Goal: Information Seeking & Learning: Learn about a topic

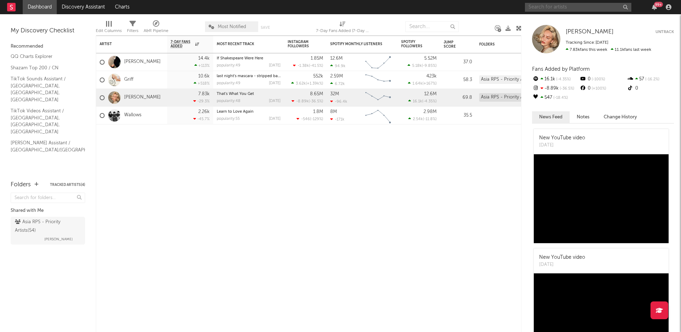
click at [541, 7] on input "text" at bounding box center [578, 7] width 106 height 9
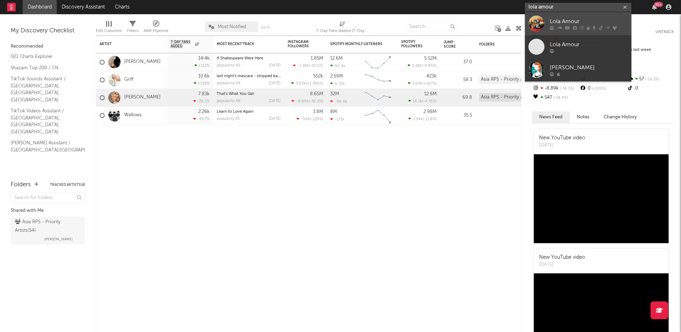
type input "lola amour"
click at [558, 24] on div "Lola Amour" at bounding box center [589, 21] width 78 height 9
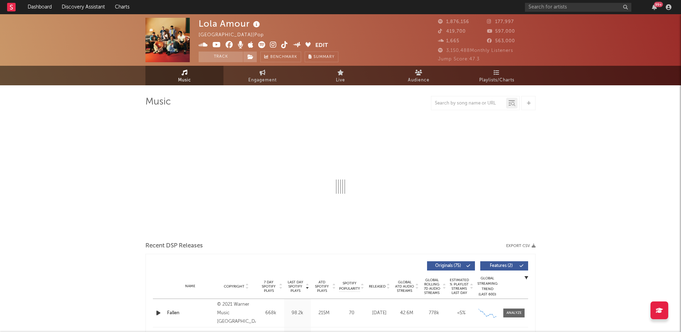
select select "6m"
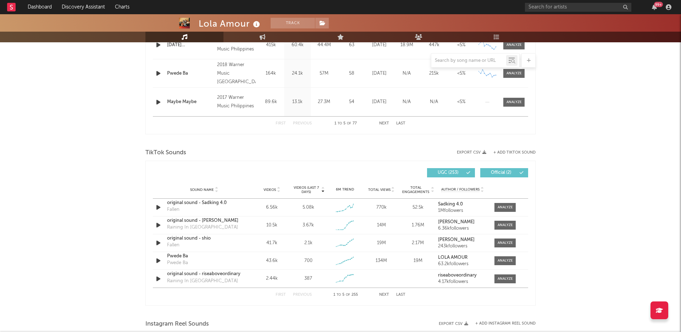
scroll to position [442, 0]
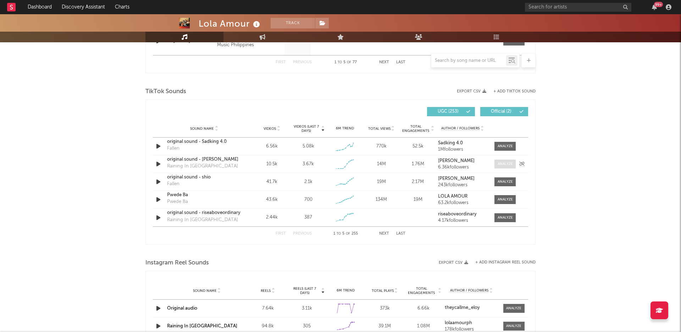
click at [500, 164] on div at bounding box center [505, 163] width 15 height 5
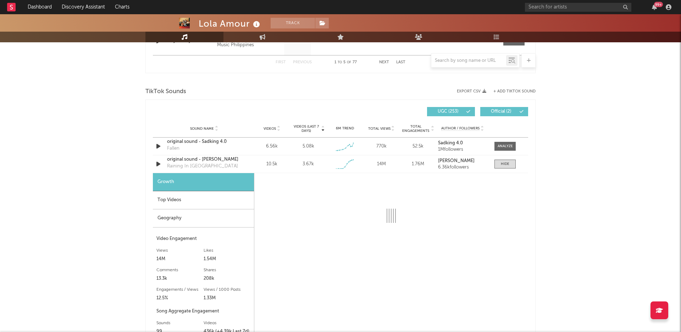
select select "1w"
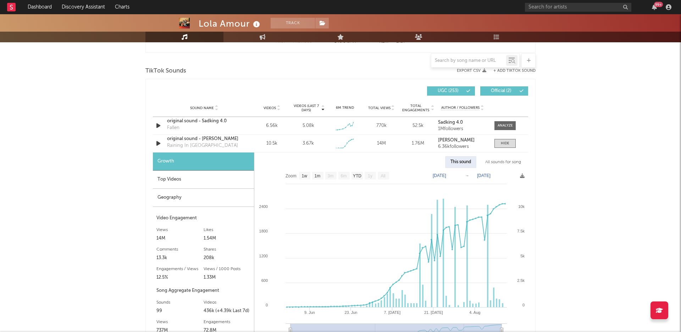
scroll to position [482, 0]
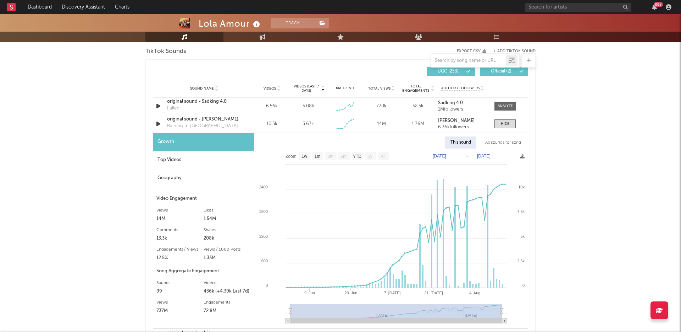
click at [191, 163] on div "Top Videos" at bounding box center [203, 160] width 101 height 18
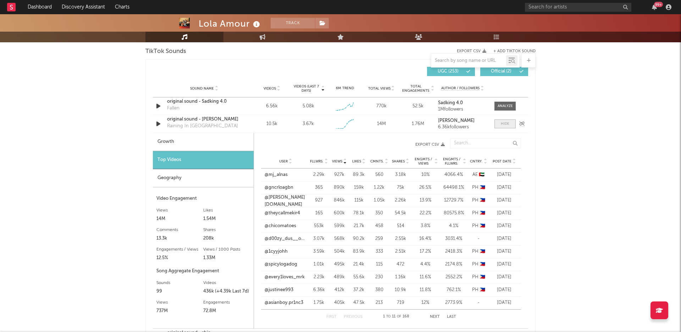
click at [505, 122] on div at bounding box center [505, 123] width 9 height 5
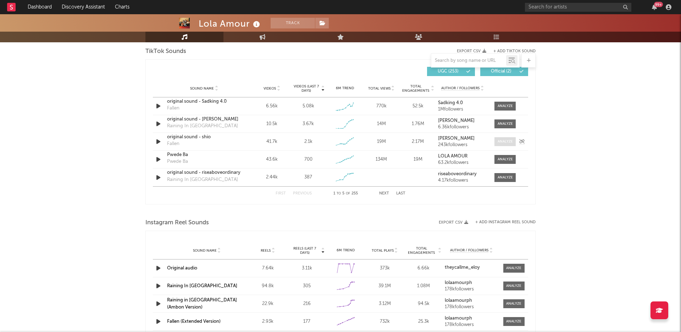
click at [506, 141] on div at bounding box center [505, 141] width 15 height 5
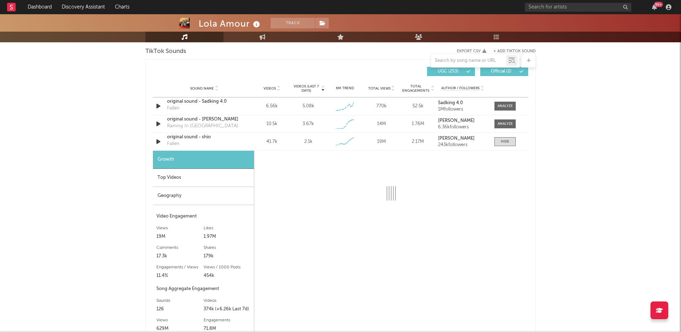
select select "6m"
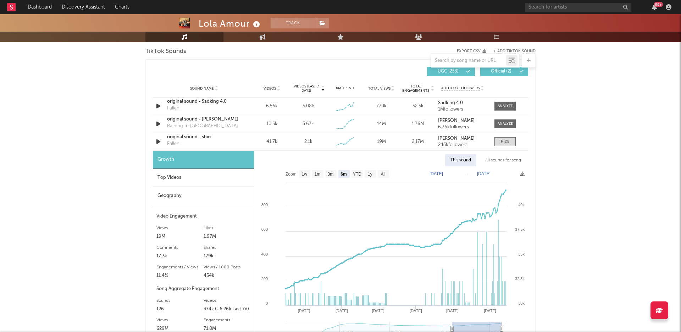
click at [213, 182] on div "Top Videos" at bounding box center [203, 178] width 101 height 18
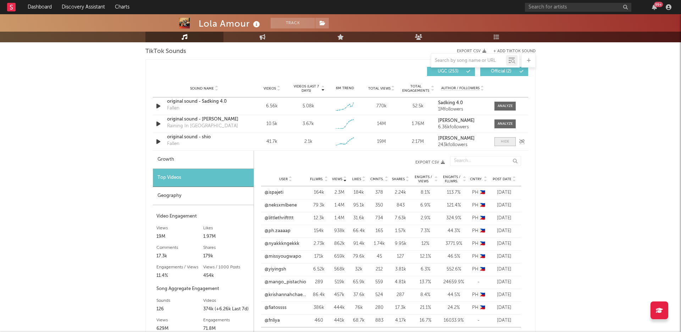
click at [508, 142] on div at bounding box center [505, 141] width 9 height 5
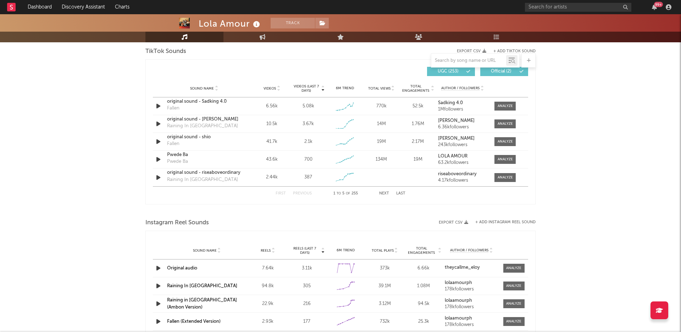
click at [383, 195] on button "Next" at bounding box center [384, 193] width 10 height 4
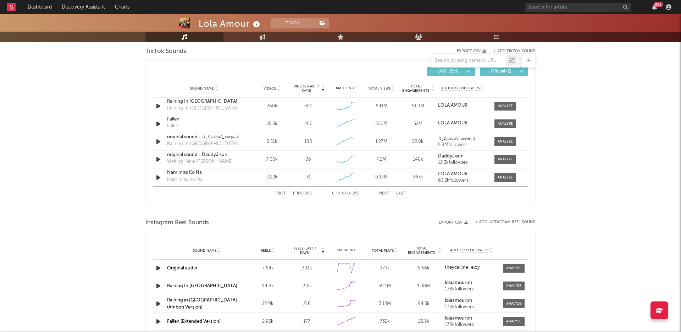
click at [388, 195] on button "Next" at bounding box center [384, 193] width 10 height 4
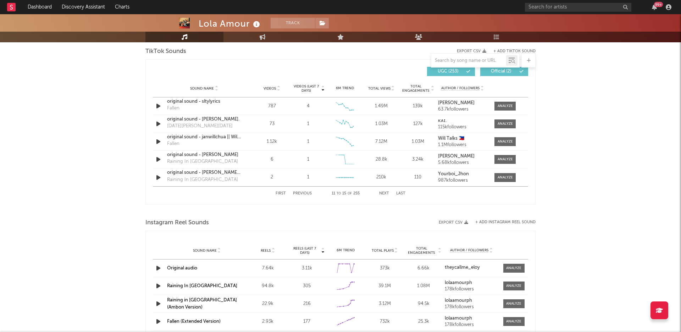
click at [380, 193] on button "Next" at bounding box center [384, 193] width 10 height 4
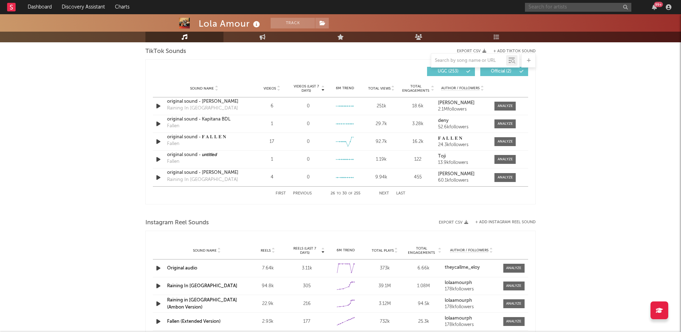
click at [549, 7] on input "text" at bounding box center [578, 7] width 106 height 9
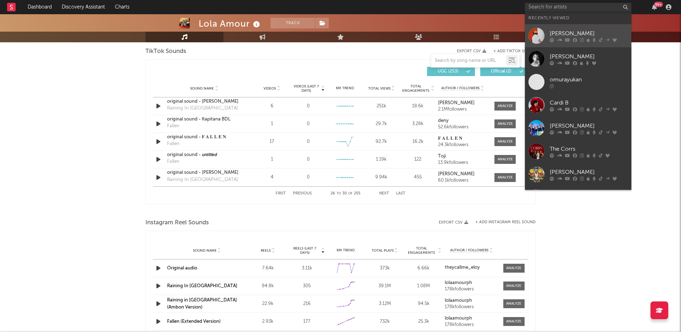
click at [559, 27] on link "[PERSON_NAME]" at bounding box center [578, 35] width 106 height 23
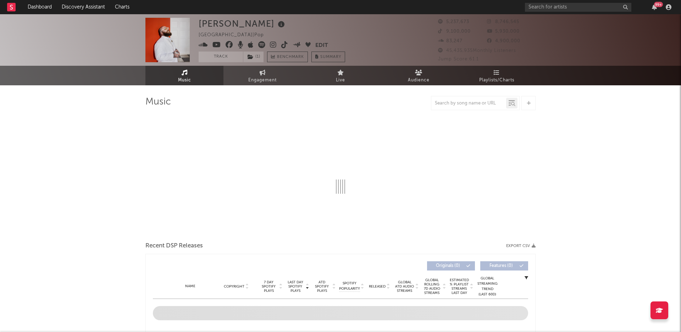
select select "6m"
